Goal: Task Accomplishment & Management: Complete application form

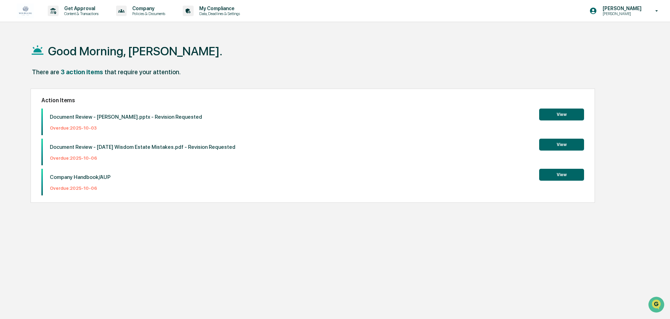
click at [549, 176] on button "View" at bounding box center [561, 175] width 45 height 12
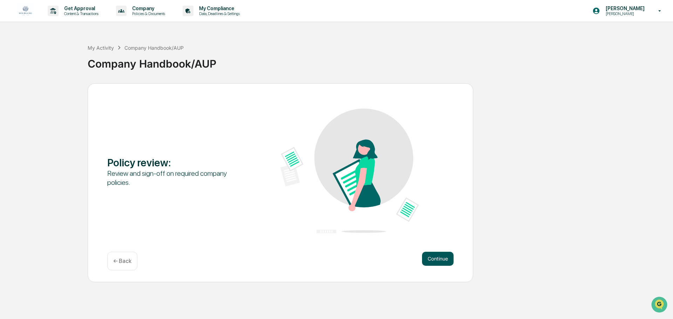
click at [435, 256] on button "Continue" at bounding box center [438, 259] width 32 height 14
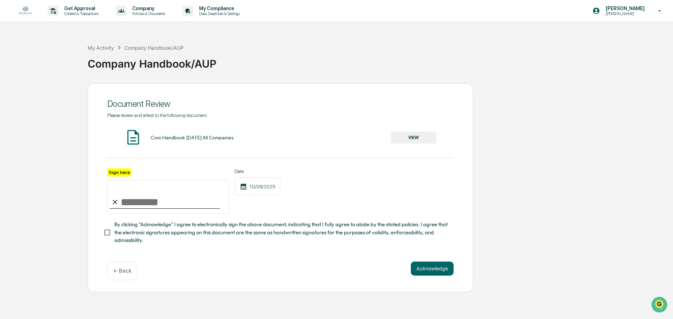
click at [150, 201] on input "Sign here" at bounding box center [168, 197] width 122 height 34
type input "**********"
click at [443, 272] on button "Acknowledge" at bounding box center [432, 269] width 43 height 14
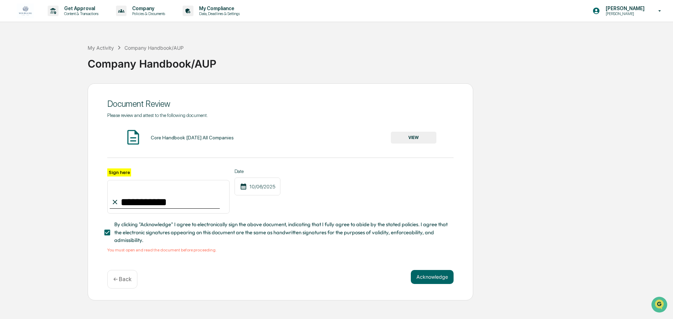
click at [416, 140] on button "VIEW" at bounding box center [414, 138] width 46 height 12
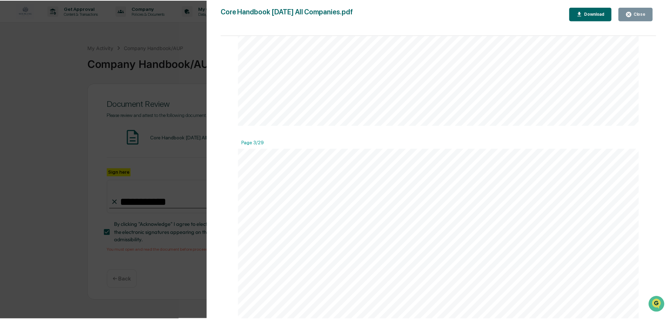
scroll to position [1262, 0]
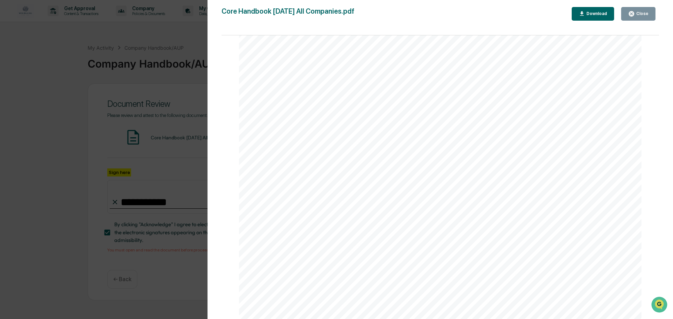
click at [634, 20] on button "Close" at bounding box center [638, 14] width 34 height 14
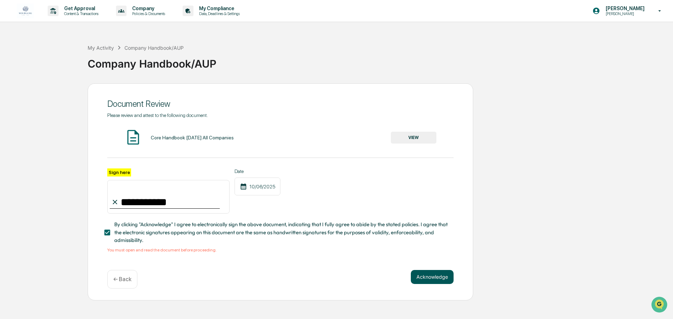
click at [433, 282] on button "Acknowledge" at bounding box center [432, 277] width 43 height 14
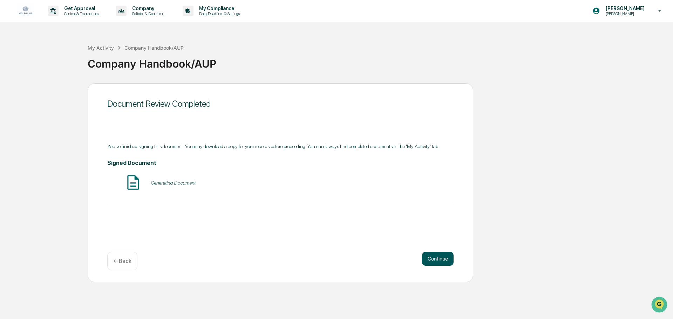
click at [438, 259] on button "Continue" at bounding box center [438, 259] width 32 height 14
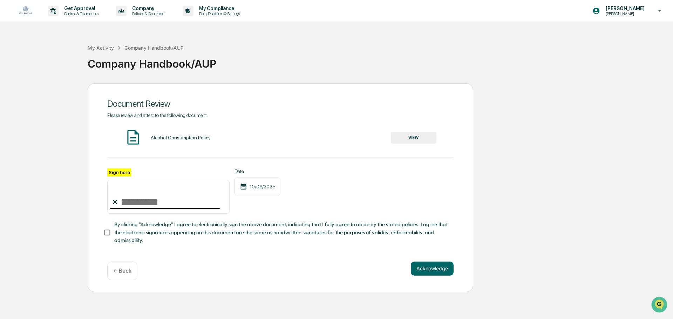
click at [174, 207] on input "Sign here" at bounding box center [168, 197] width 122 height 34
type input "**********"
click at [432, 271] on button "Acknowledge" at bounding box center [432, 269] width 43 height 14
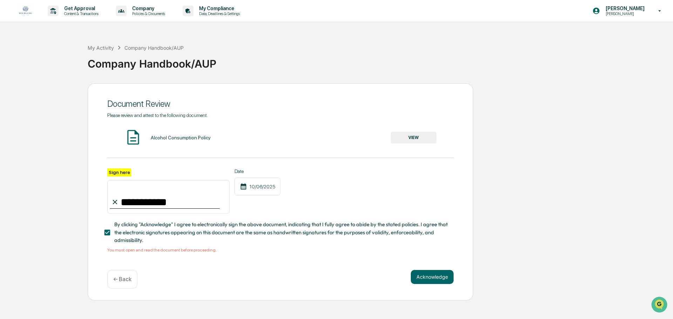
click at [423, 135] on button "VIEW" at bounding box center [414, 138] width 46 height 12
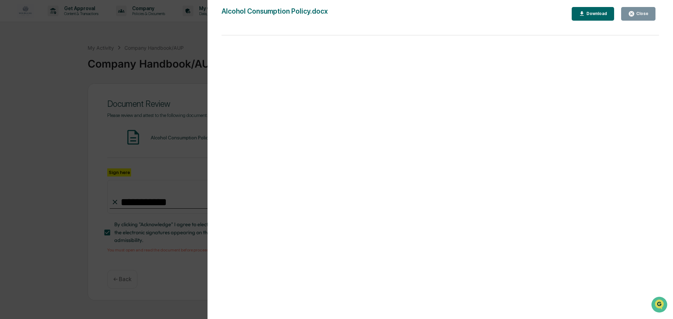
click at [644, 15] on div "Close" at bounding box center [642, 13] width 14 height 5
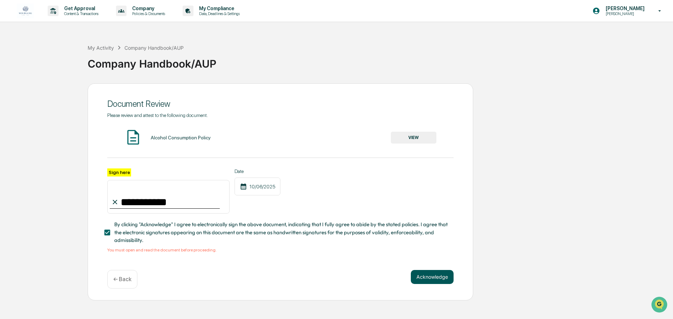
click at [423, 277] on button "Acknowledge" at bounding box center [432, 277] width 43 height 14
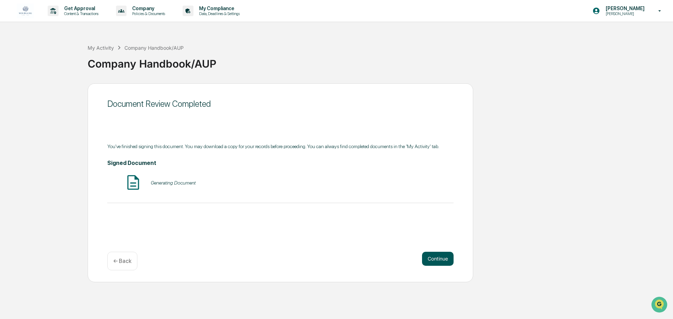
click at [433, 260] on button "Continue" at bounding box center [438, 259] width 32 height 14
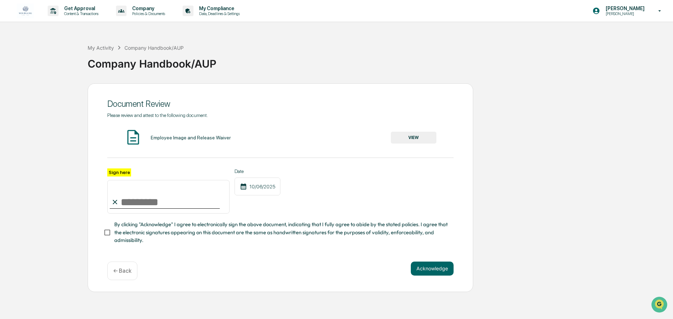
click at [434, 141] on button "VIEW" at bounding box center [414, 138] width 46 height 12
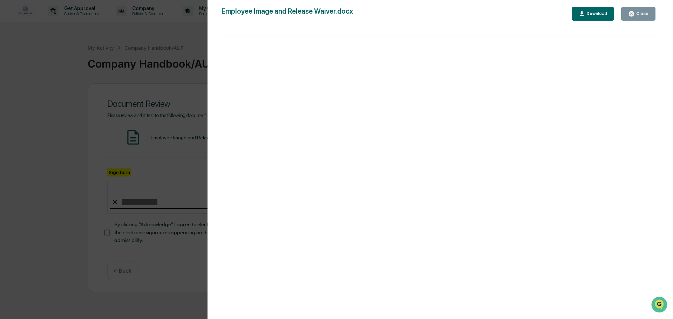
click at [633, 15] on icon "button" at bounding box center [631, 13] width 5 height 5
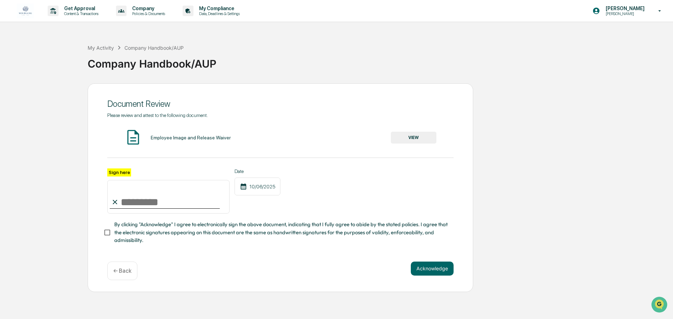
drag, startPoint x: 140, startPoint y: 202, endPoint x: 150, endPoint y: 203, distance: 10.5
click at [140, 202] on input "Sign here" at bounding box center [168, 197] width 122 height 34
type input "**********"
click at [432, 272] on button "Acknowledge" at bounding box center [432, 269] width 43 height 14
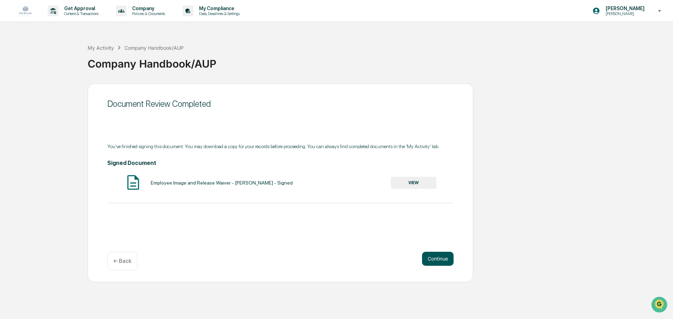
click at [432, 256] on button "Continue" at bounding box center [438, 259] width 32 height 14
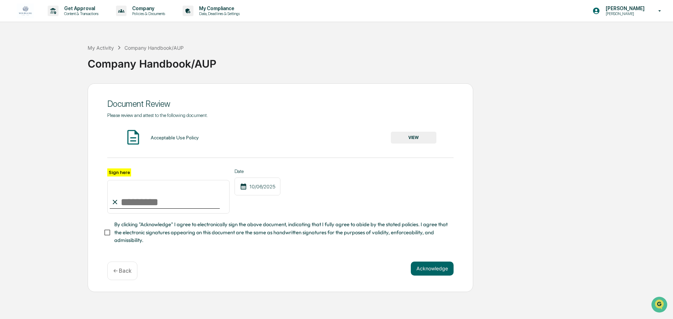
click at [412, 135] on button "VIEW" at bounding box center [414, 138] width 46 height 12
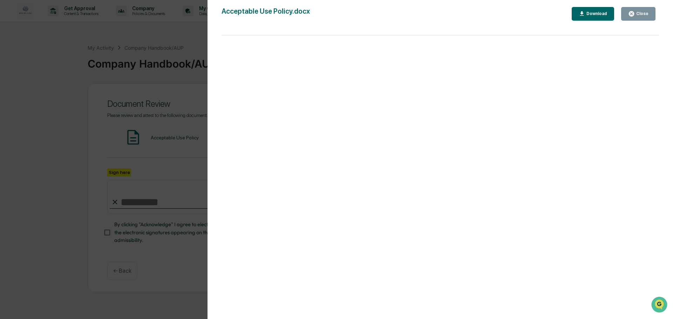
click at [640, 14] on div "Close" at bounding box center [642, 13] width 14 height 5
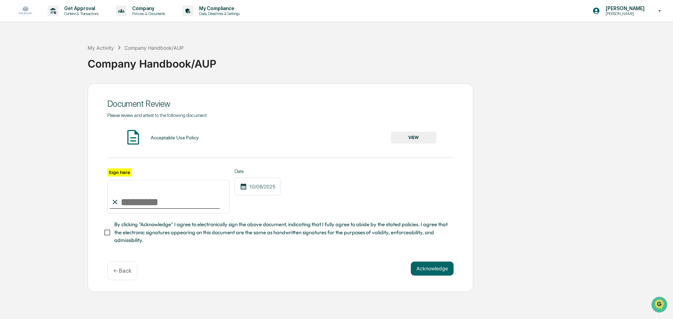
click at [199, 205] on input "Sign here" at bounding box center [168, 197] width 122 height 34
type input "**********"
click at [437, 276] on button "Acknowledge" at bounding box center [432, 269] width 43 height 14
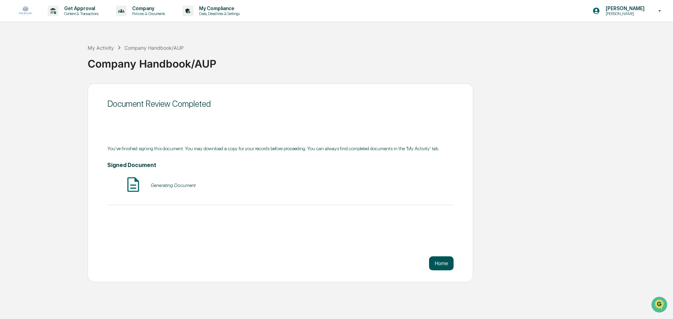
click at [444, 262] on button "Home" at bounding box center [441, 264] width 25 height 14
